Goal: Task Accomplishment & Management: Manage account settings

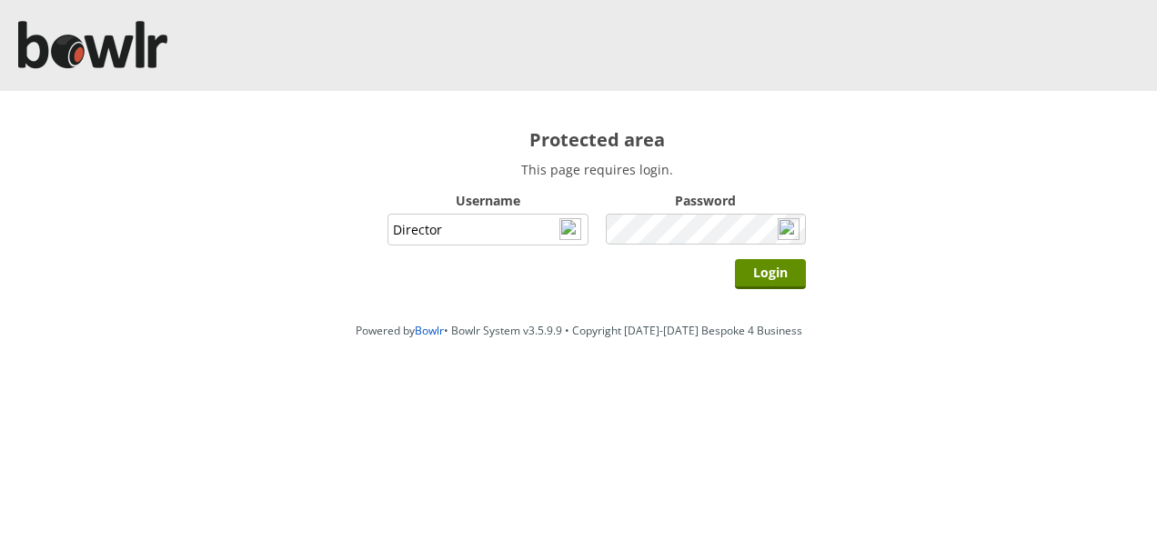
type input "Director"
click at [735, 259] on input "Login" at bounding box center [770, 274] width 71 height 30
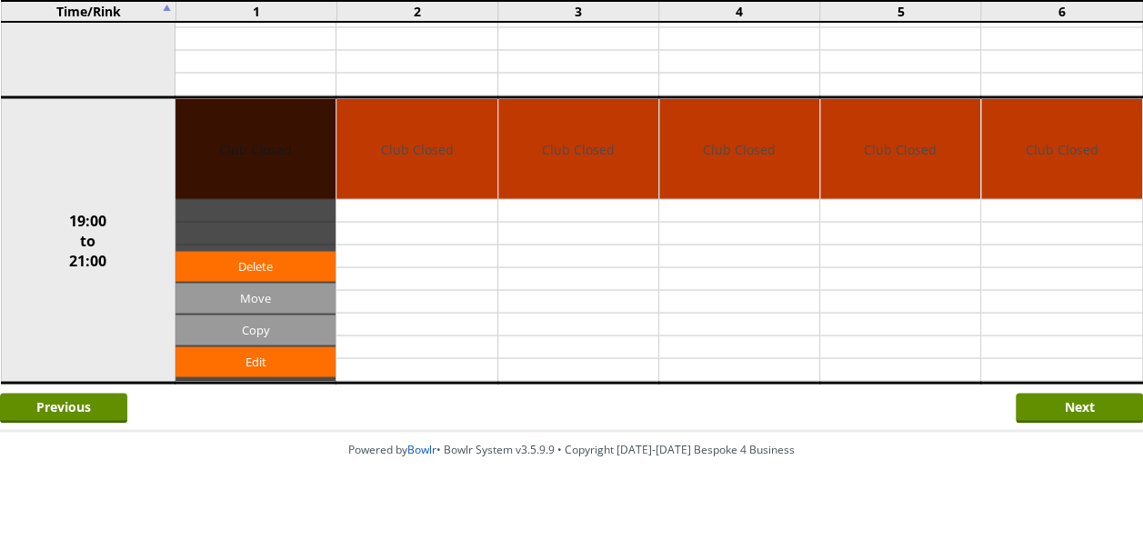
scroll to position [1571, 0]
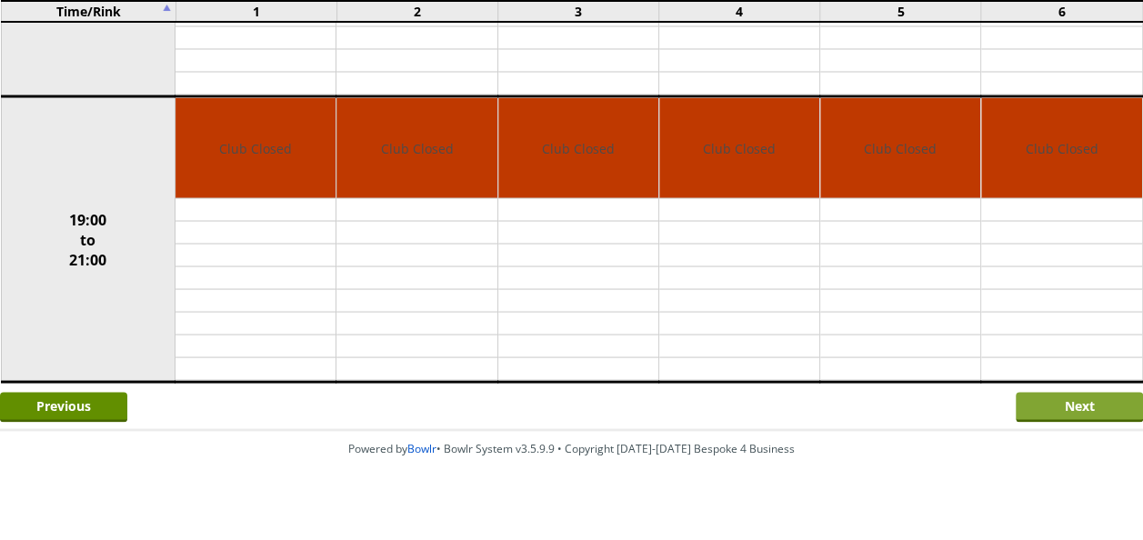
click at [1078, 394] on input "Next" at bounding box center [1079, 407] width 127 height 30
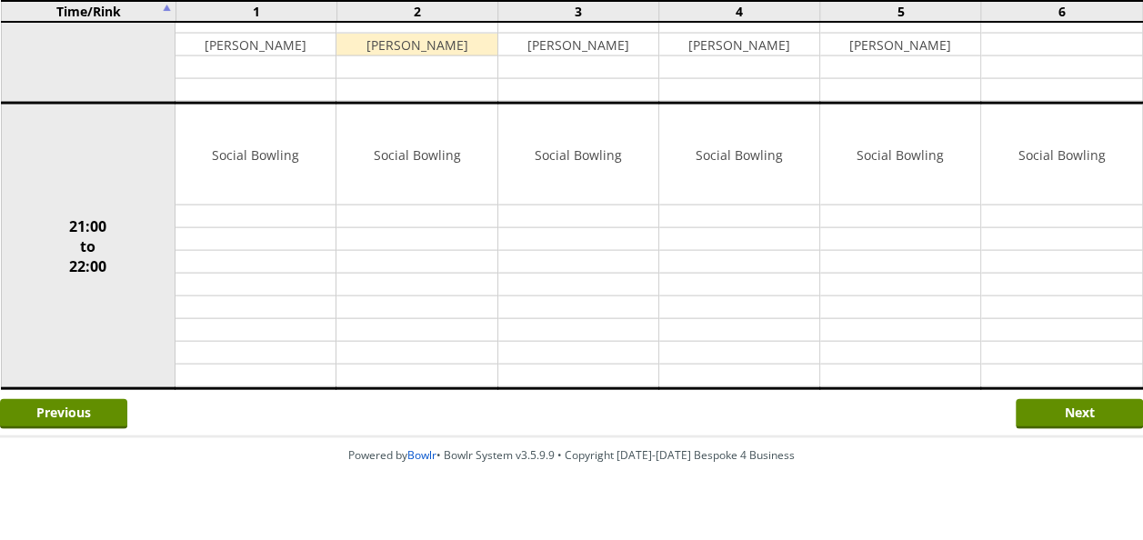
scroll to position [1853, 0]
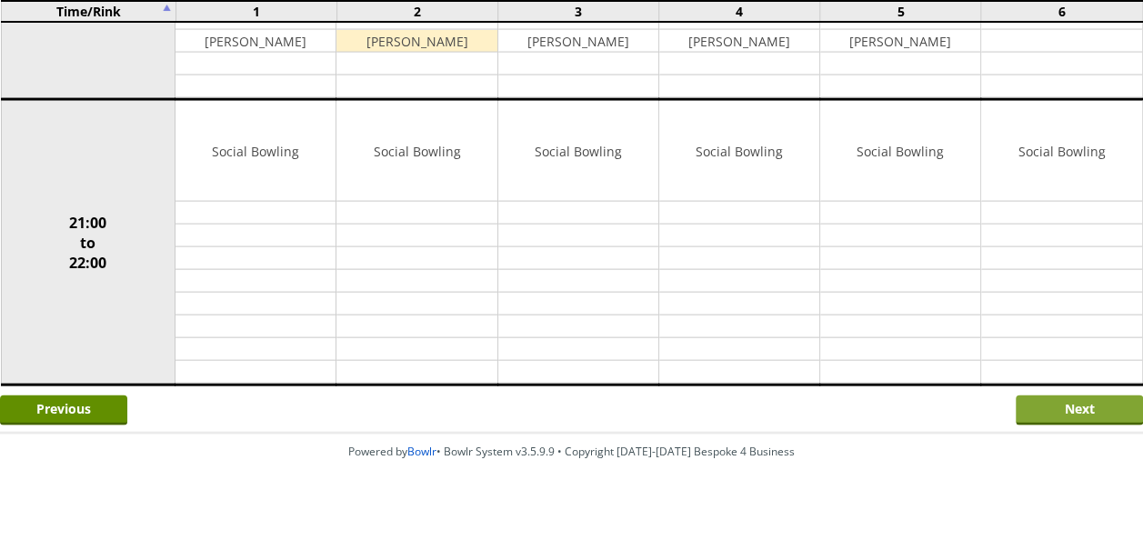
click at [1038, 396] on input "Next" at bounding box center [1079, 411] width 127 height 30
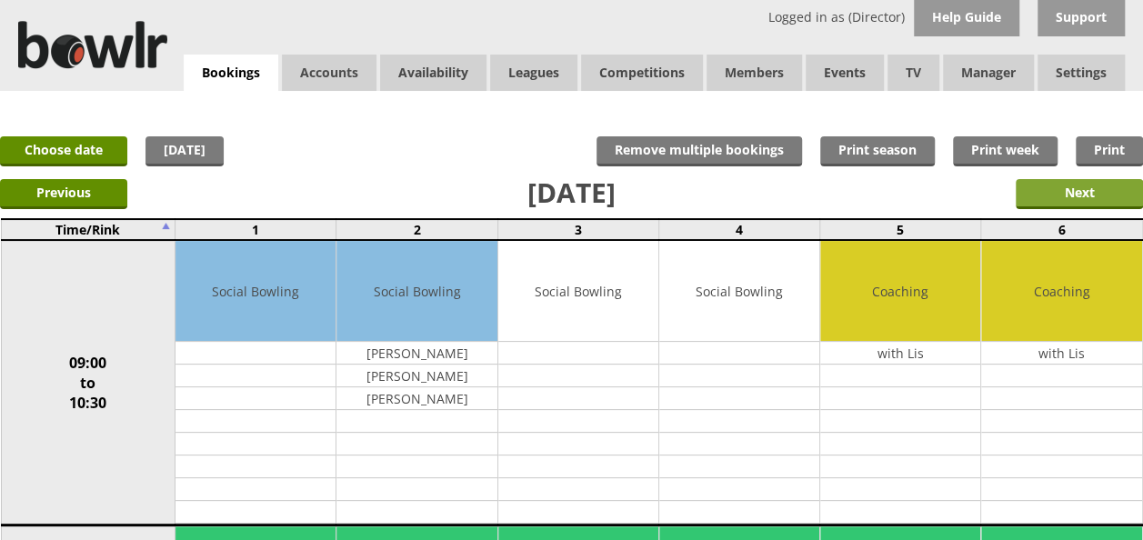
click at [1058, 187] on input "Next" at bounding box center [1079, 194] width 127 height 30
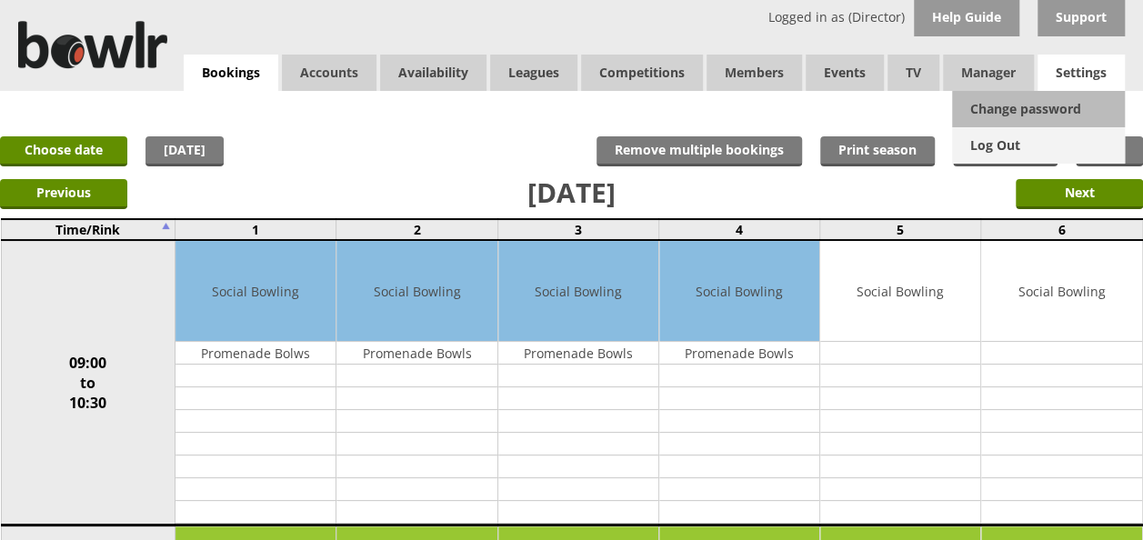
click at [1004, 145] on link "Log Out" at bounding box center [1038, 145] width 173 height 36
